Goal: Find specific page/section: Find specific page/section

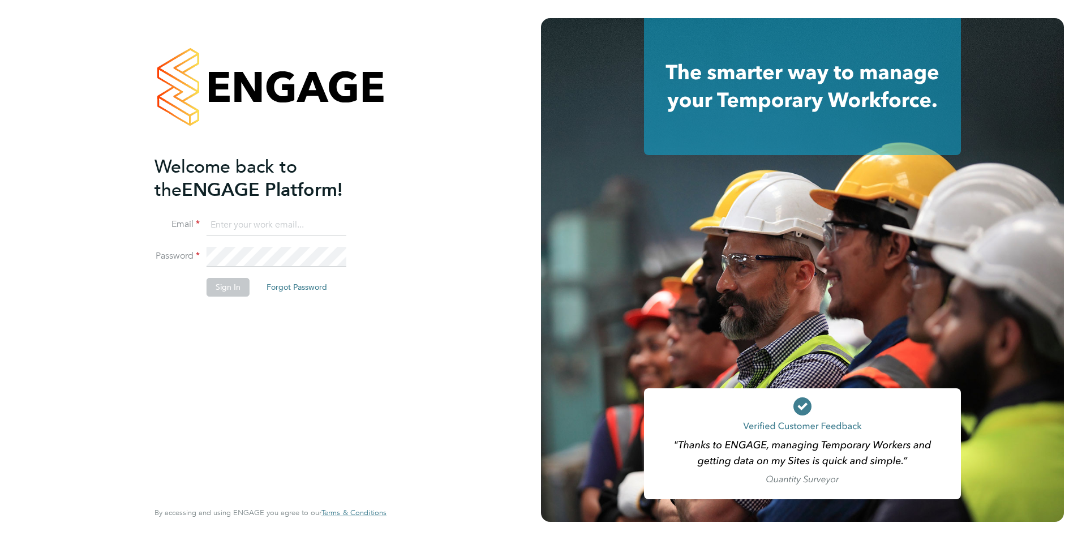
type input "[EMAIL_ADDRESS][PERSON_NAME][DOMAIN_NAME]"
click at [238, 289] on button "Sign In" at bounding box center [227, 287] width 43 height 18
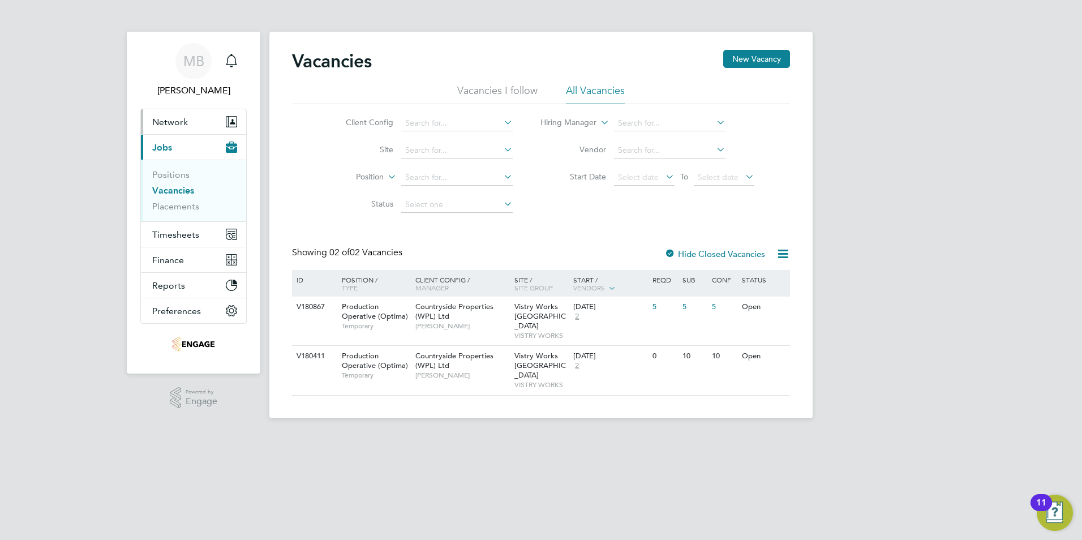
click at [176, 122] on span "Network" at bounding box center [170, 122] width 36 height 11
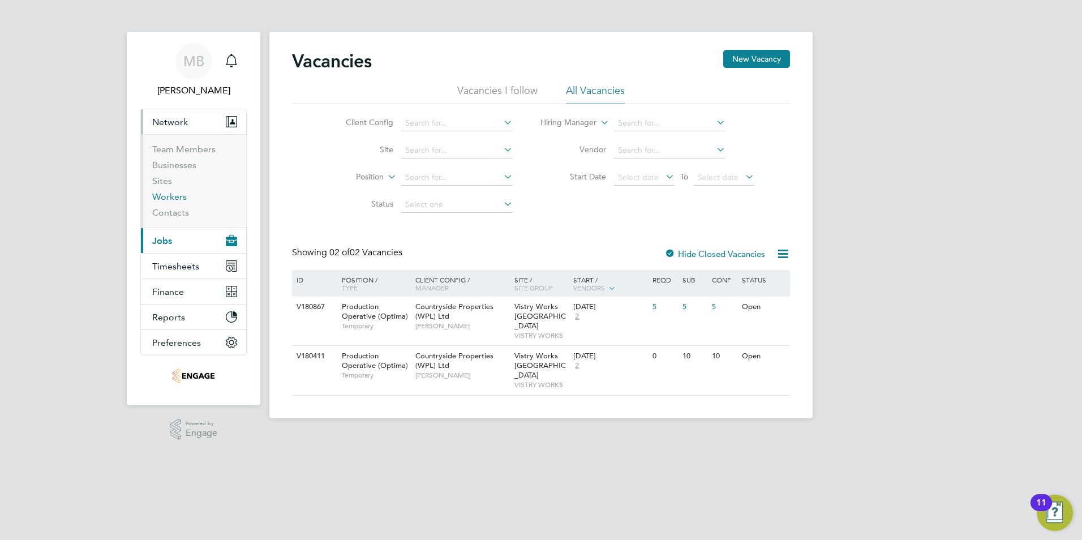
click at [165, 198] on link "Workers" at bounding box center [169, 196] width 35 height 11
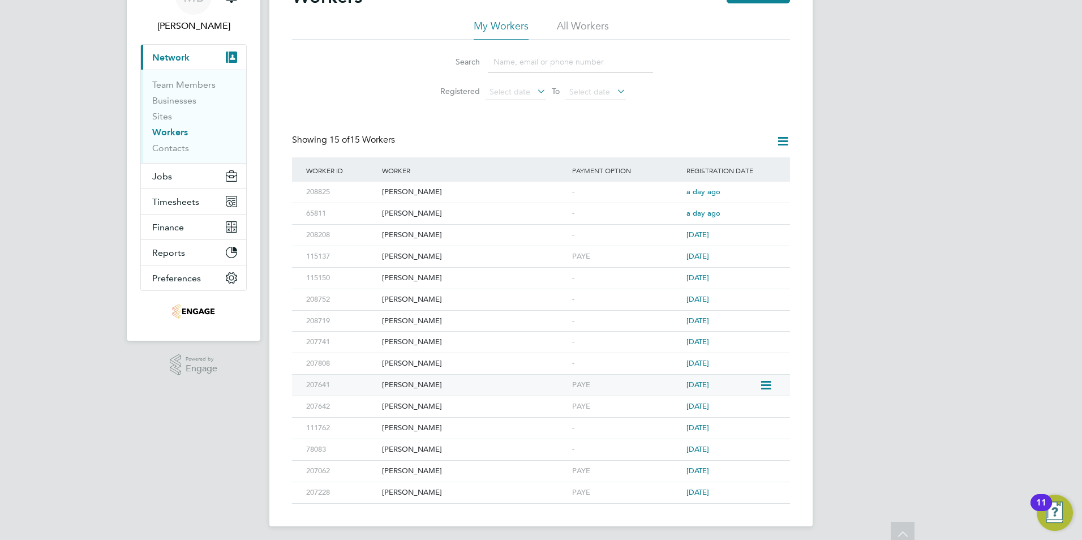
scroll to position [69, 0]
